Goal: Information Seeking & Learning: Learn about a topic

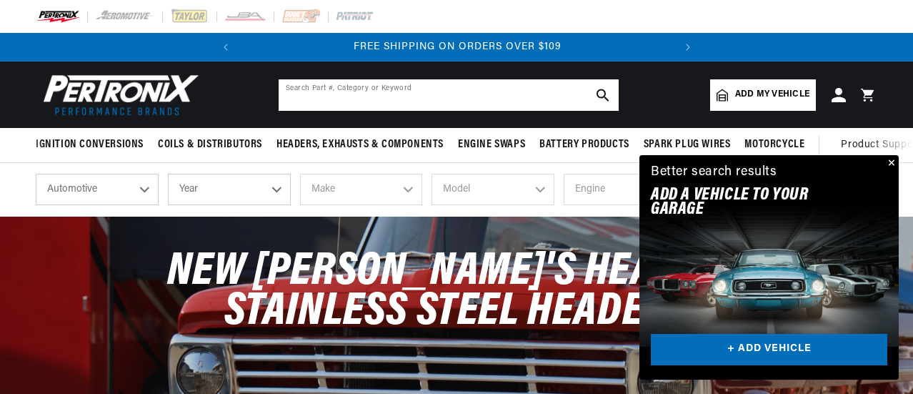
click at [434, 98] on input "text" at bounding box center [449, 94] width 340 height 31
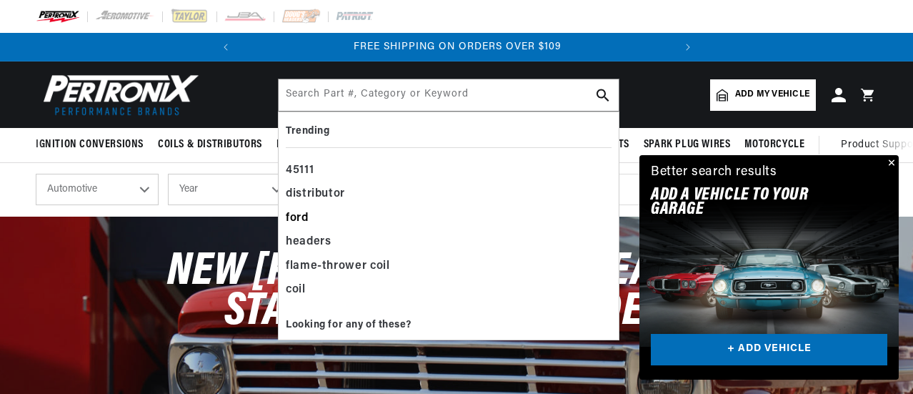
click at [311, 212] on div "ford" at bounding box center [449, 218] width 326 height 24
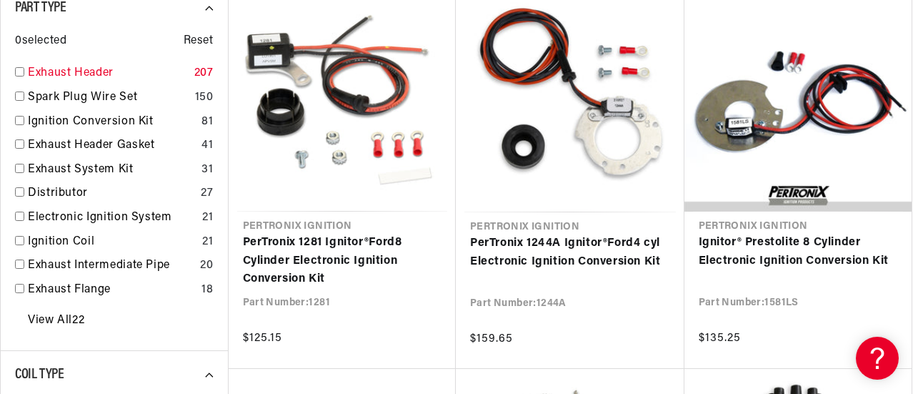
scroll to position [0, 433]
click at [19, 74] on input "checkbox" at bounding box center [19, 71] width 9 height 9
checkbox input "true"
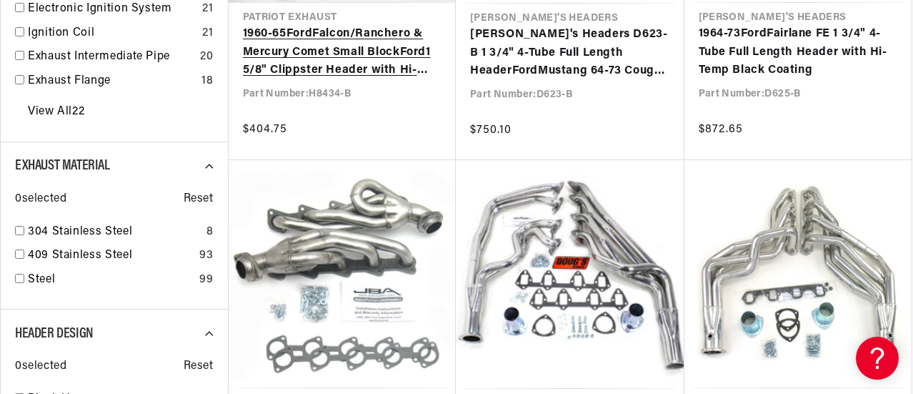
scroll to position [500, 0]
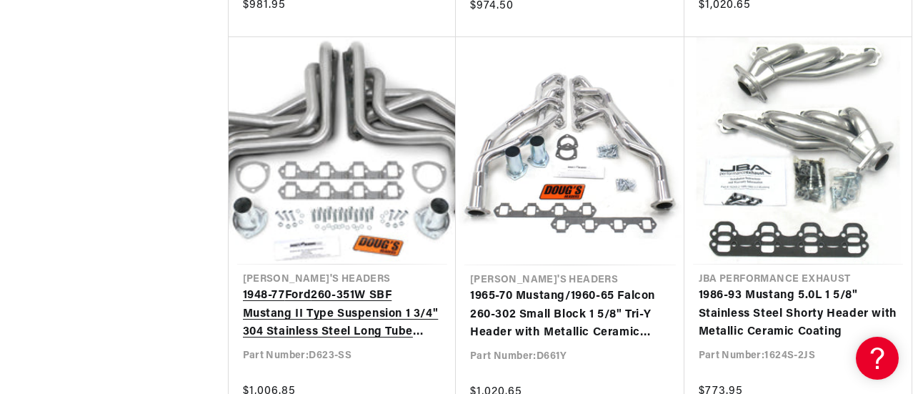
scroll to position [0, 289]
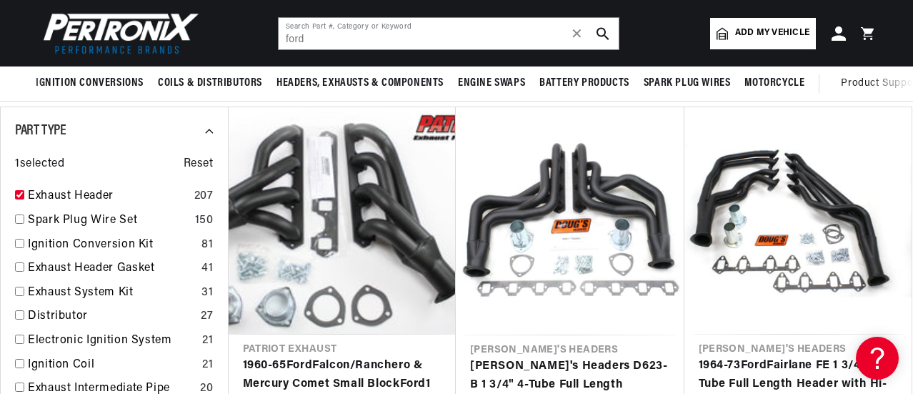
scroll to position [0, 433]
